Goal: Find contact information: Find contact information

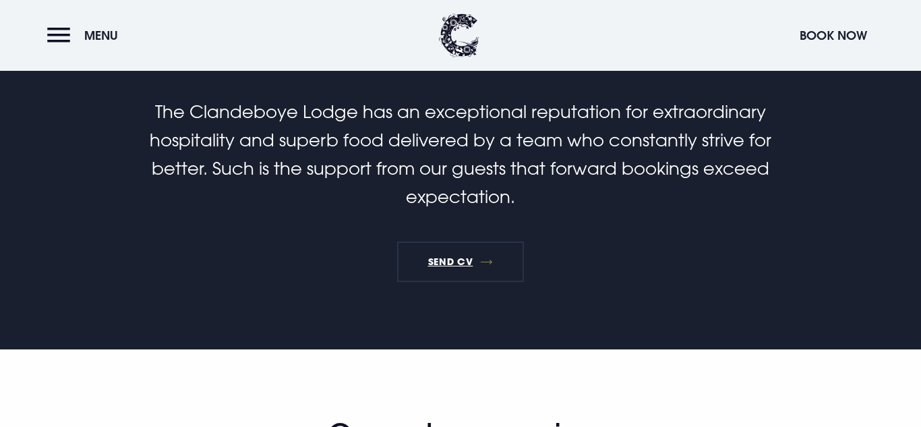
scroll to position [399, 0]
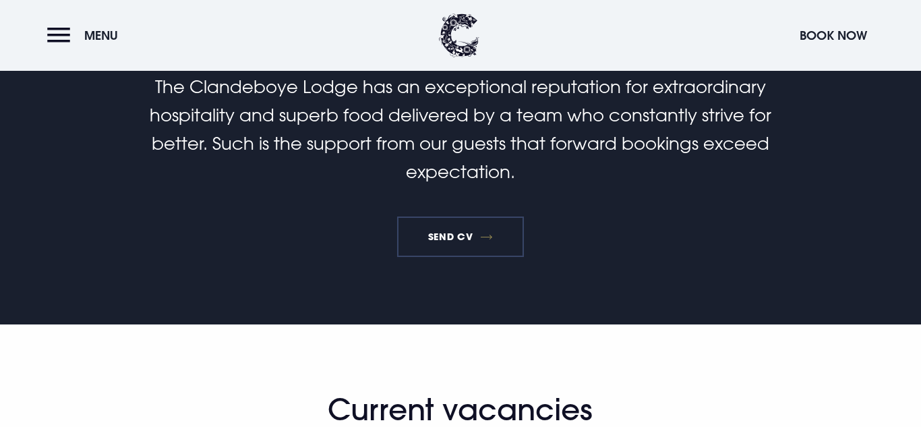
click at [487, 236] on link "SEND CV" at bounding box center [460, 236] width 127 height 40
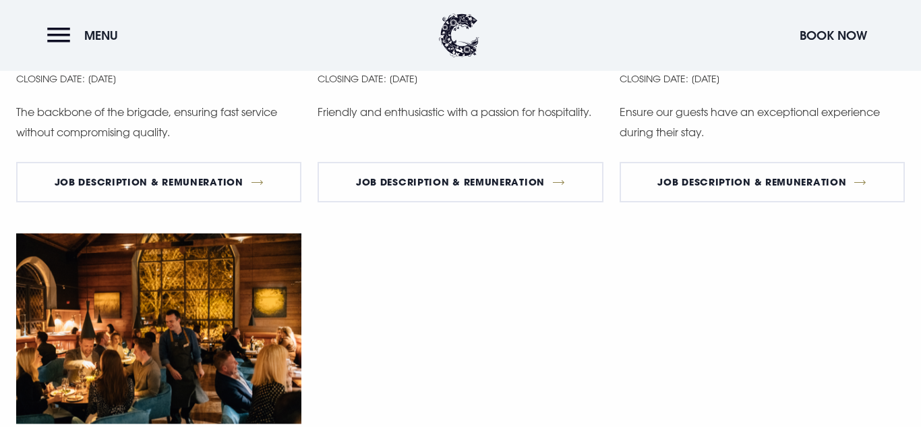
scroll to position [1055, 0]
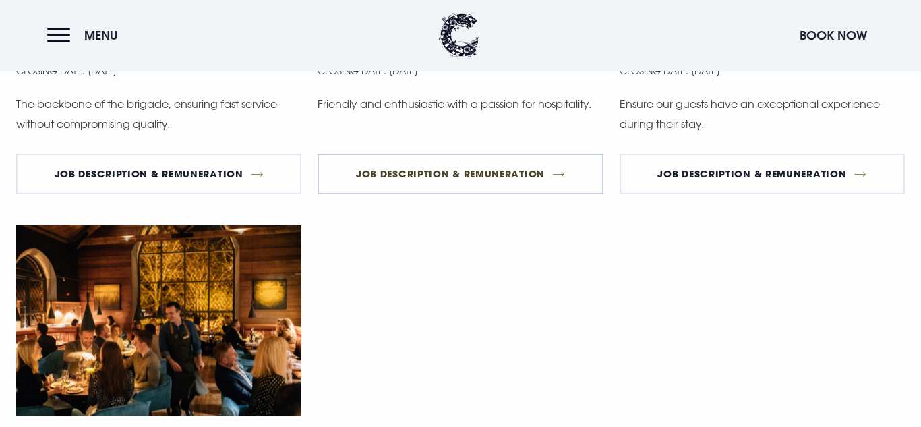
click at [561, 174] on link "Job Description & Remuneration" at bounding box center [459, 174] width 285 height 40
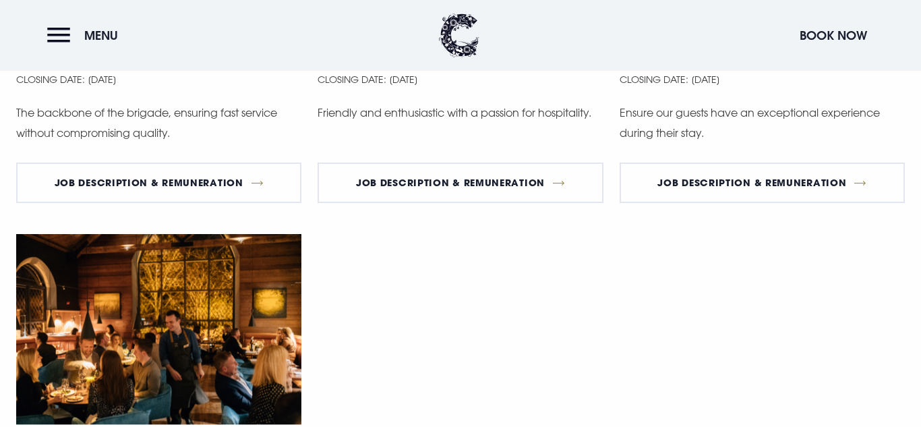
scroll to position [1055, 0]
